Goal: Information Seeking & Learning: Learn about a topic

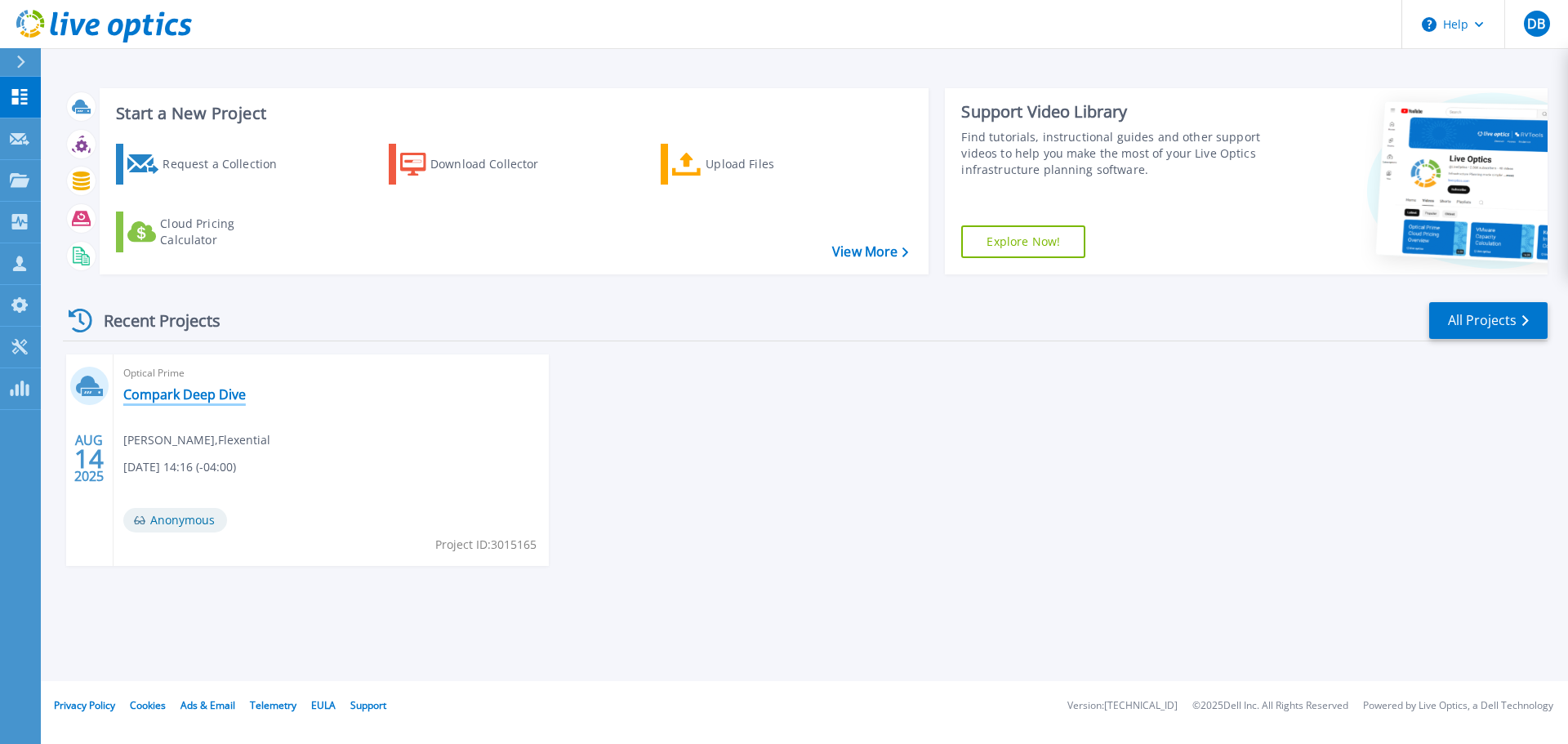
click at [214, 387] on link "Compark Deep Dive" at bounding box center [185, 395] width 123 height 17
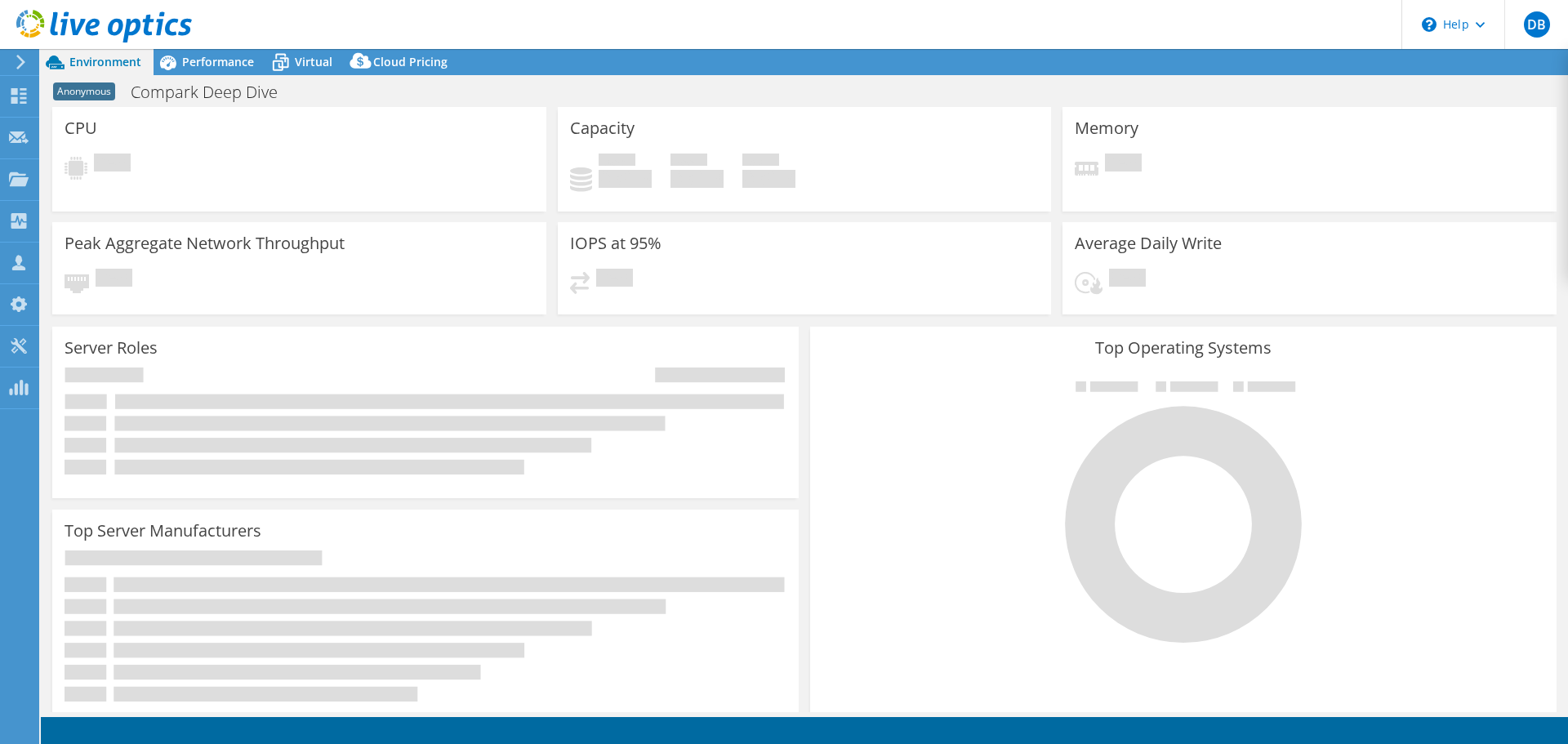
select select "USD"
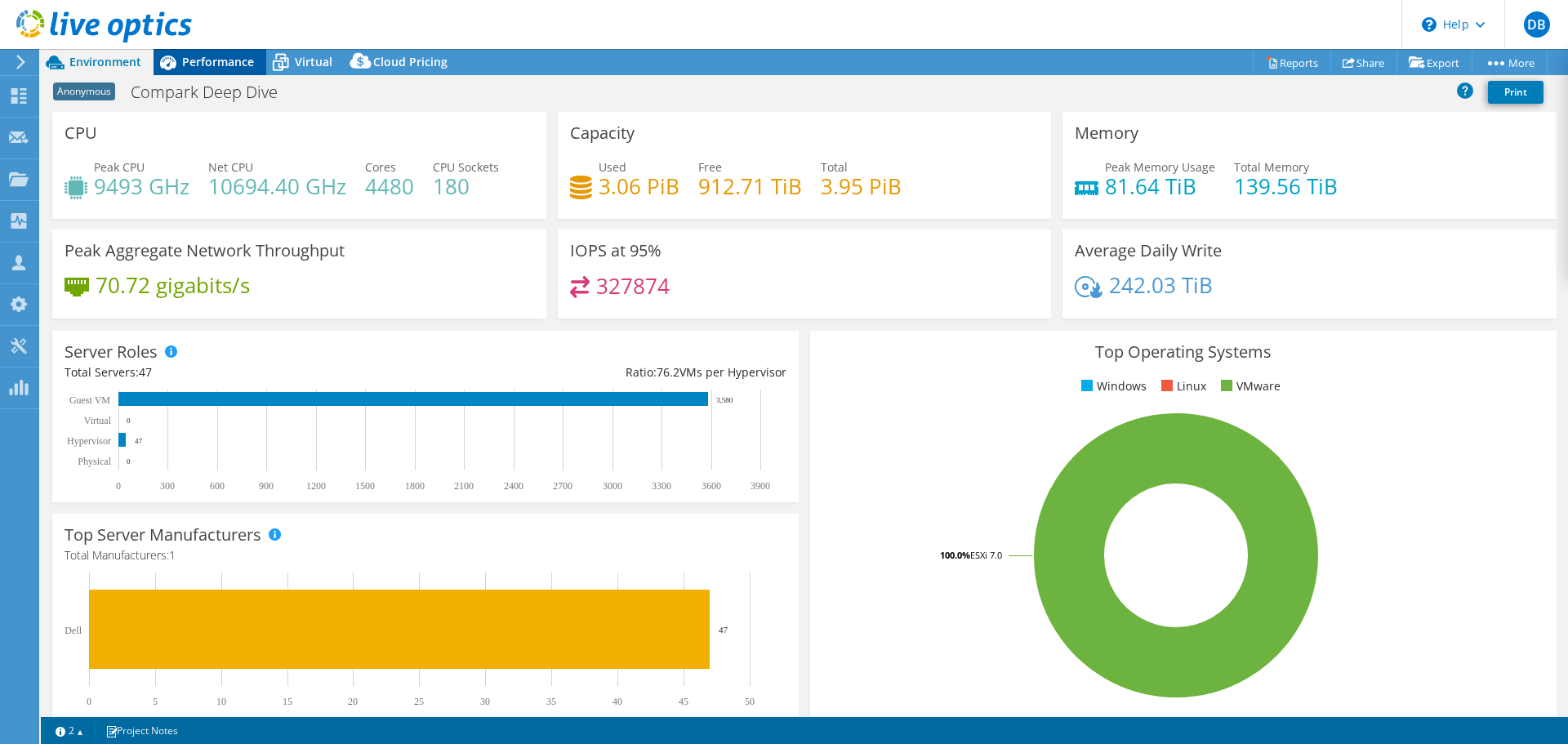
click at [220, 55] on span "Performance" at bounding box center [218, 62] width 72 height 16
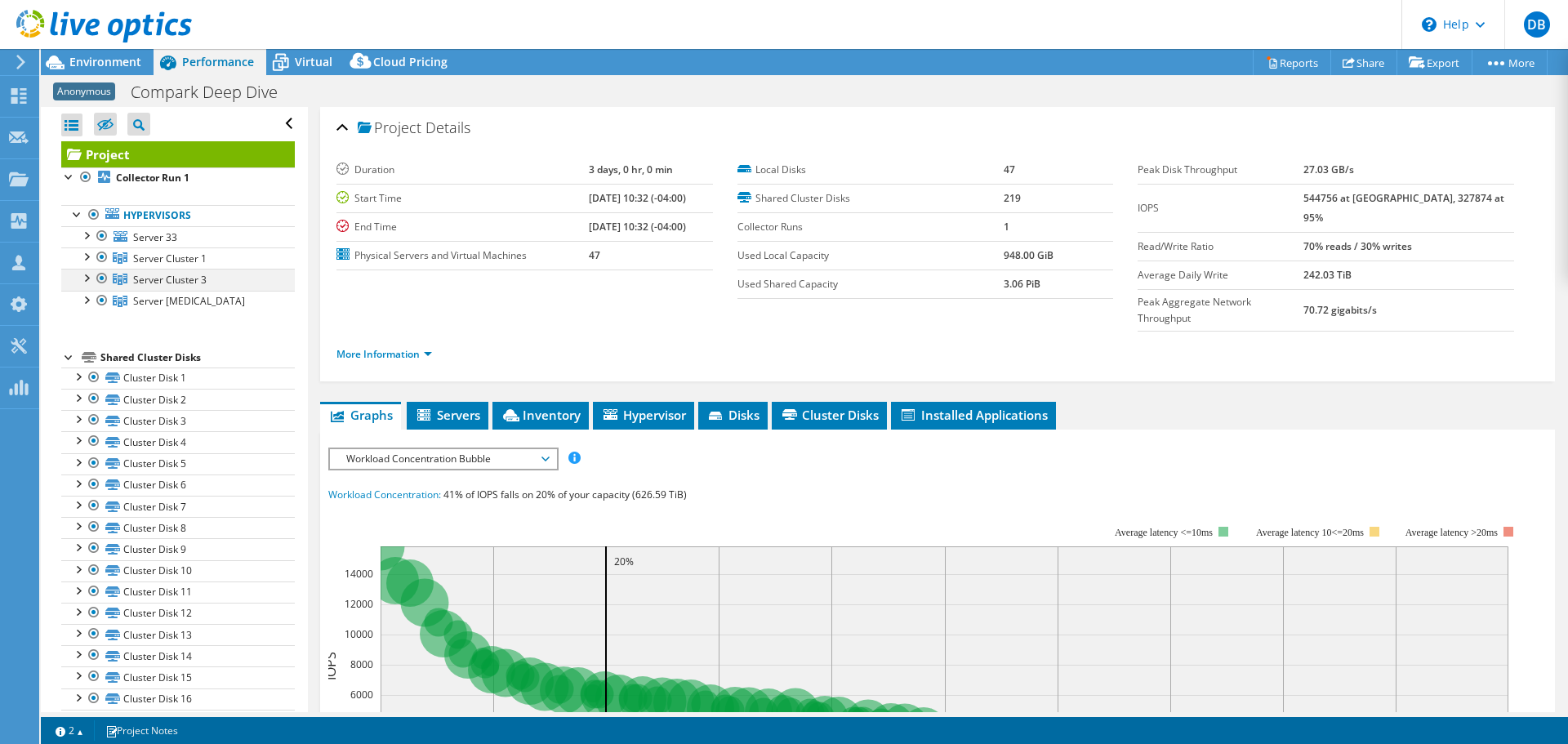
click at [89, 276] on div at bounding box center [86, 277] width 17 height 17
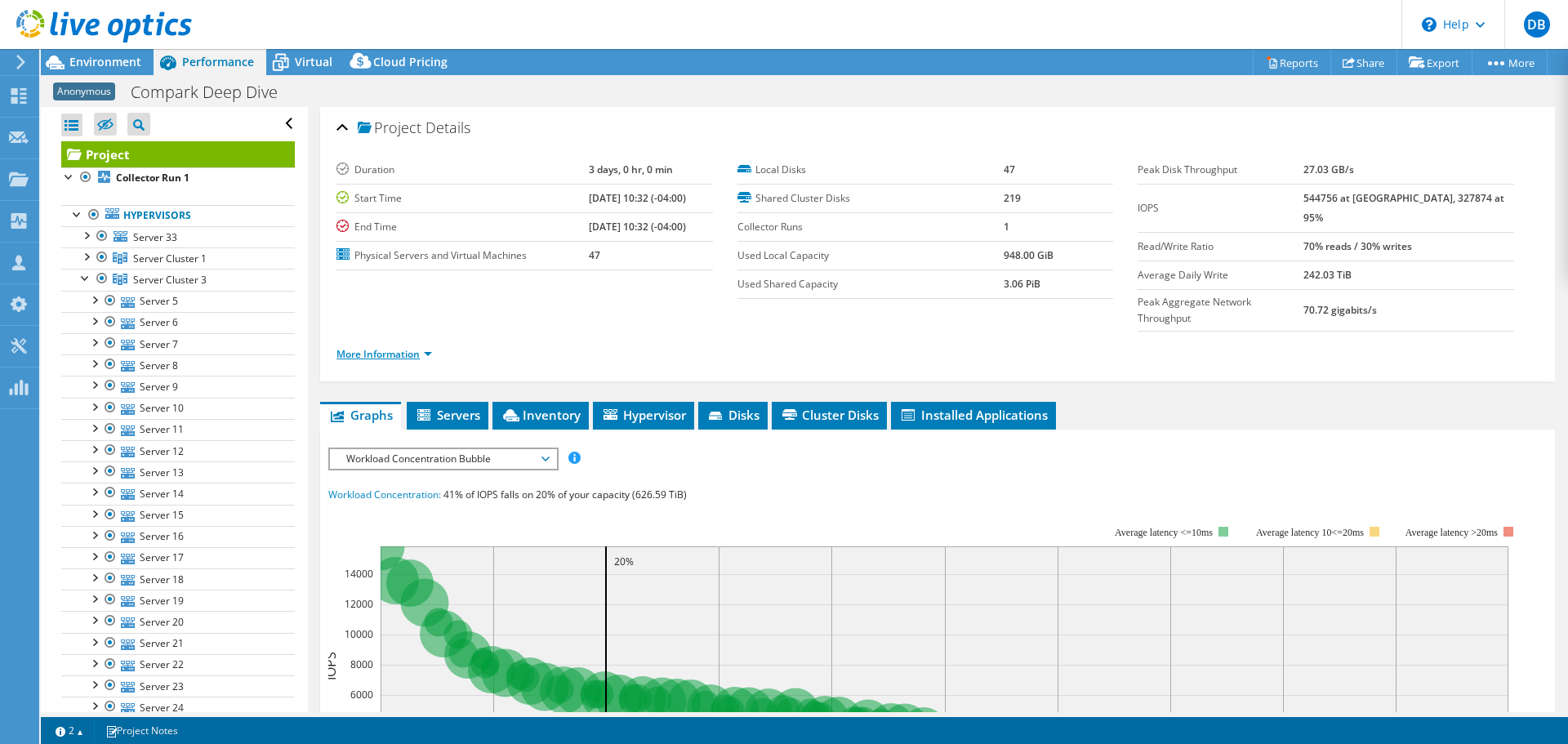
click at [426, 347] on link "More Information" at bounding box center [384, 354] width 95 height 14
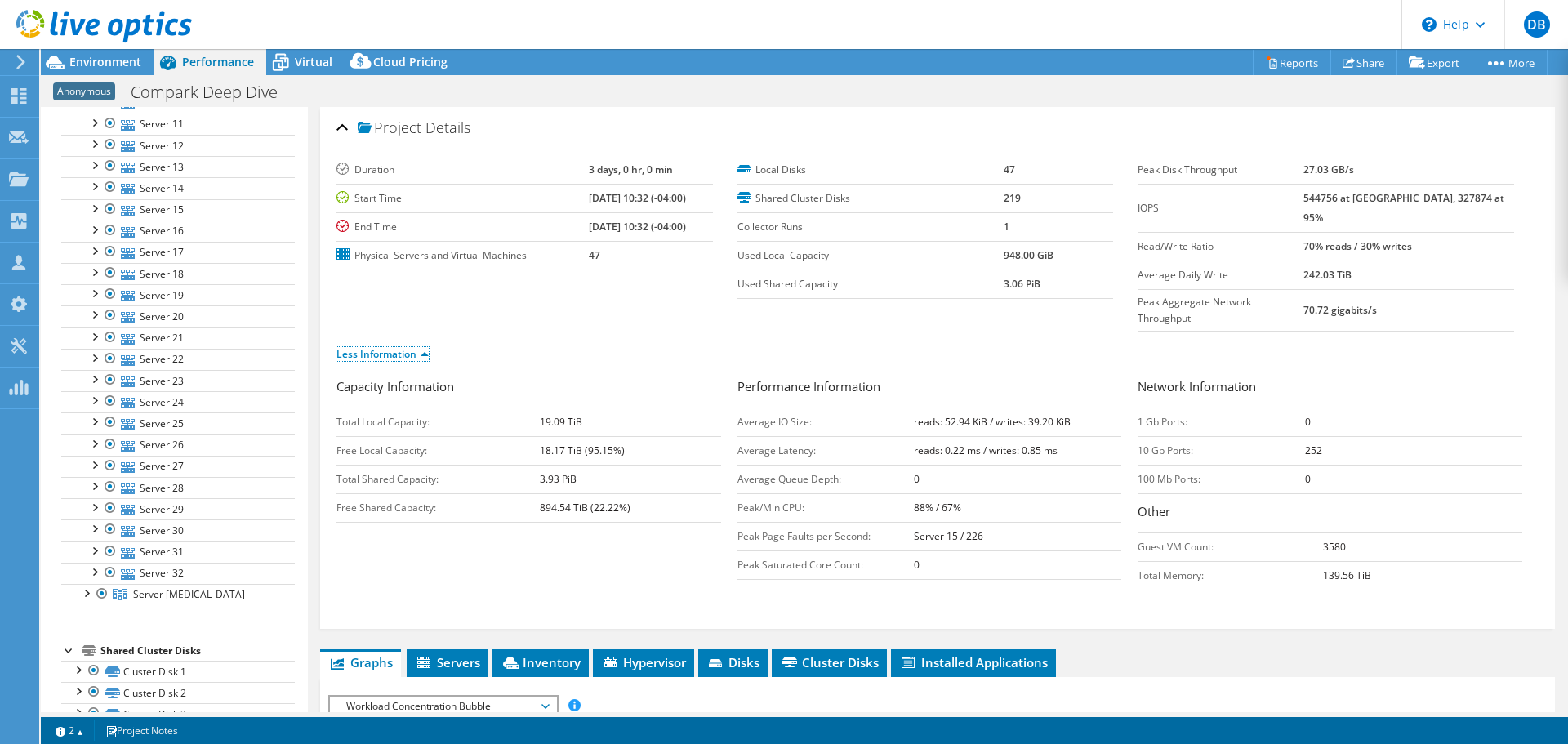
scroll to position [326, 0]
click at [89, 571] on div at bounding box center [86, 571] width 17 height 17
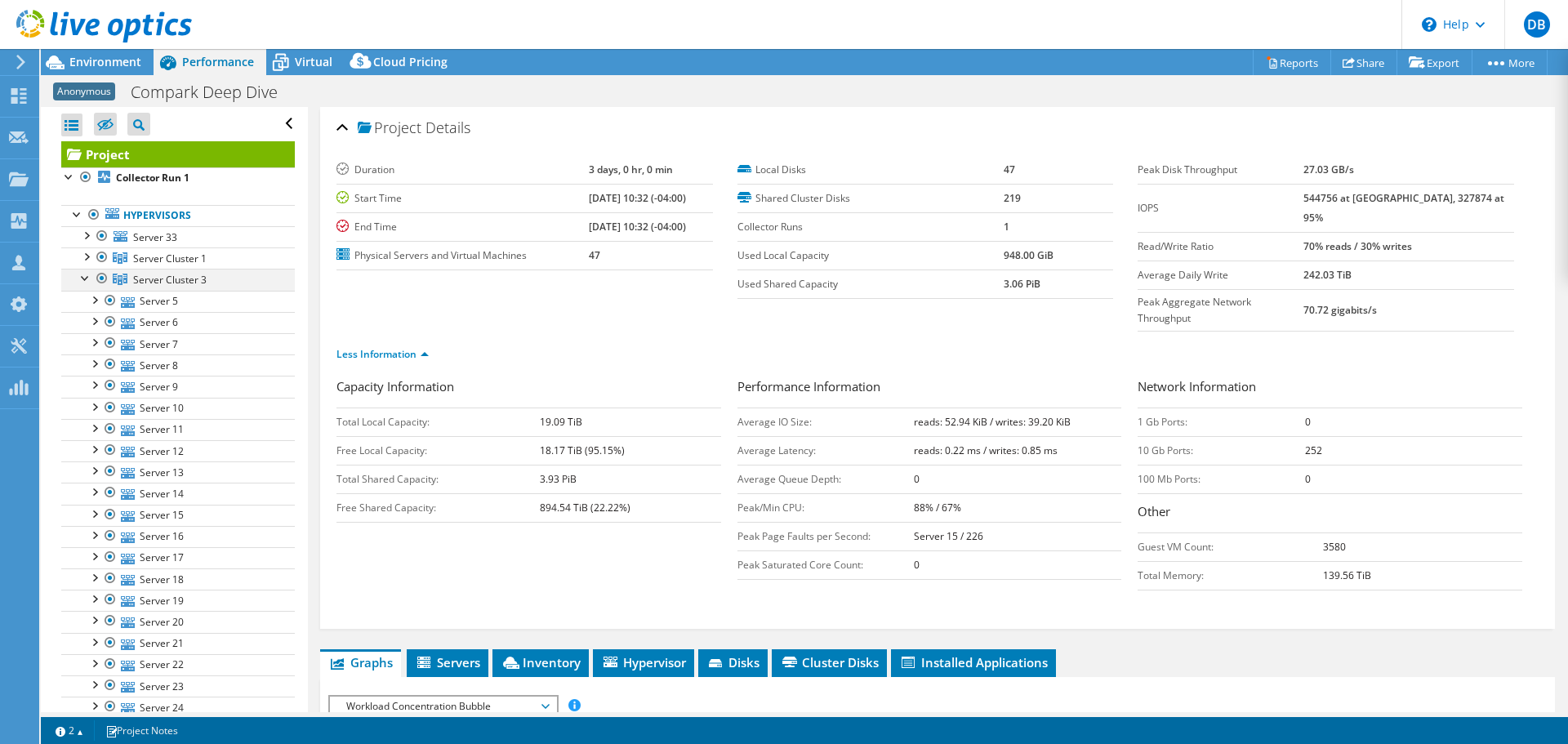
click at [87, 276] on div at bounding box center [86, 277] width 17 height 17
click at [83, 296] on div at bounding box center [86, 299] width 17 height 17
